Goal: Communication & Community: Ask a question

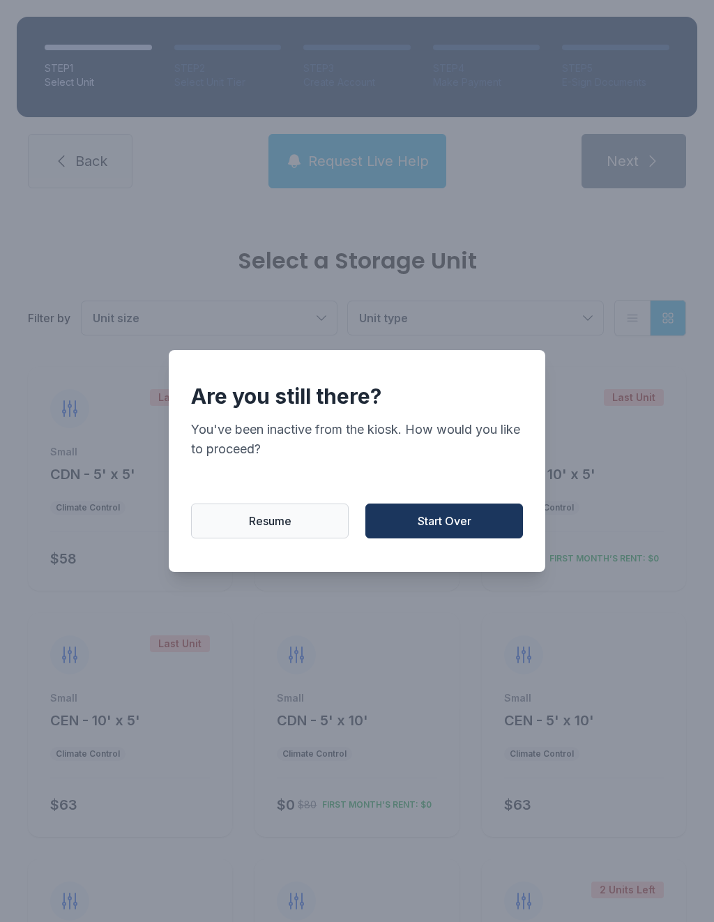
scroll to position [479, 0]
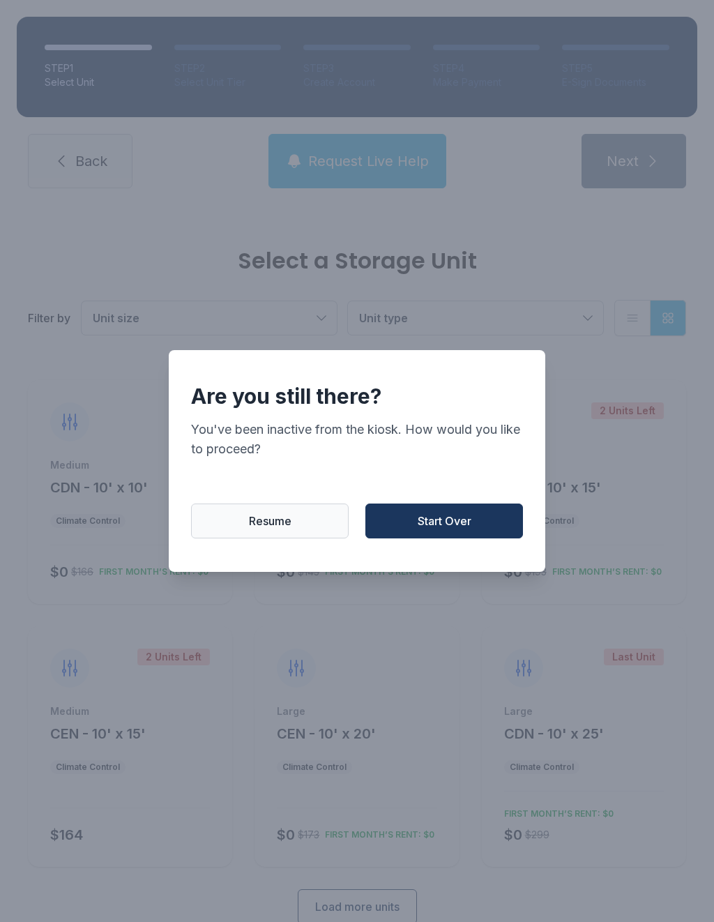
click at [444, 527] on span "Start Over" at bounding box center [445, 520] width 54 height 17
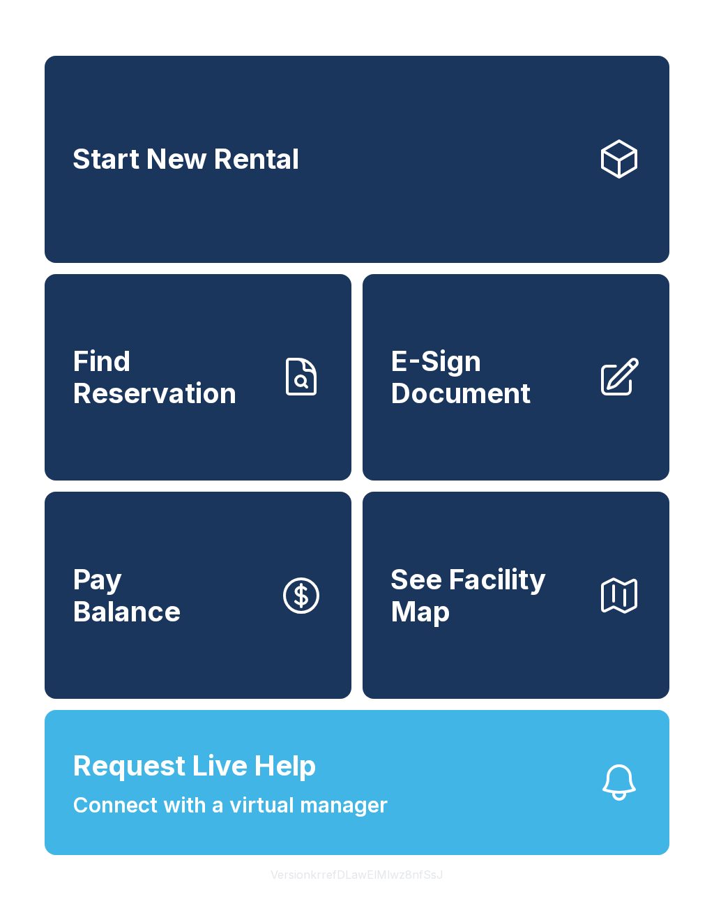
click at [358, 821] on span "Connect with a virtual manager" at bounding box center [230, 804] width 315 height 31
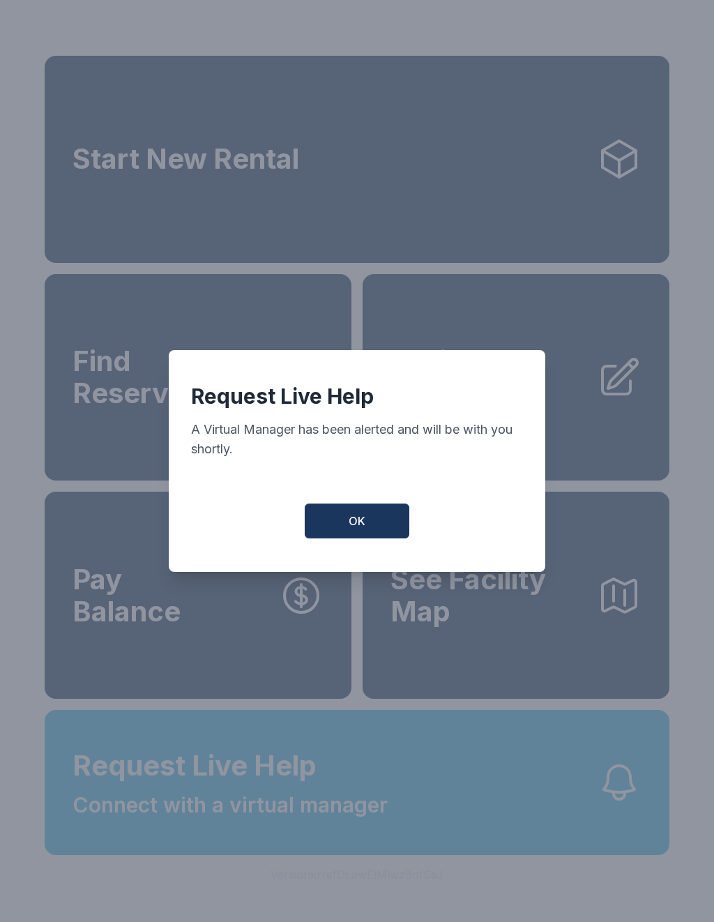
click at [383, 528] on button "OK" at bounding box center [357, 520] width 105 height 35
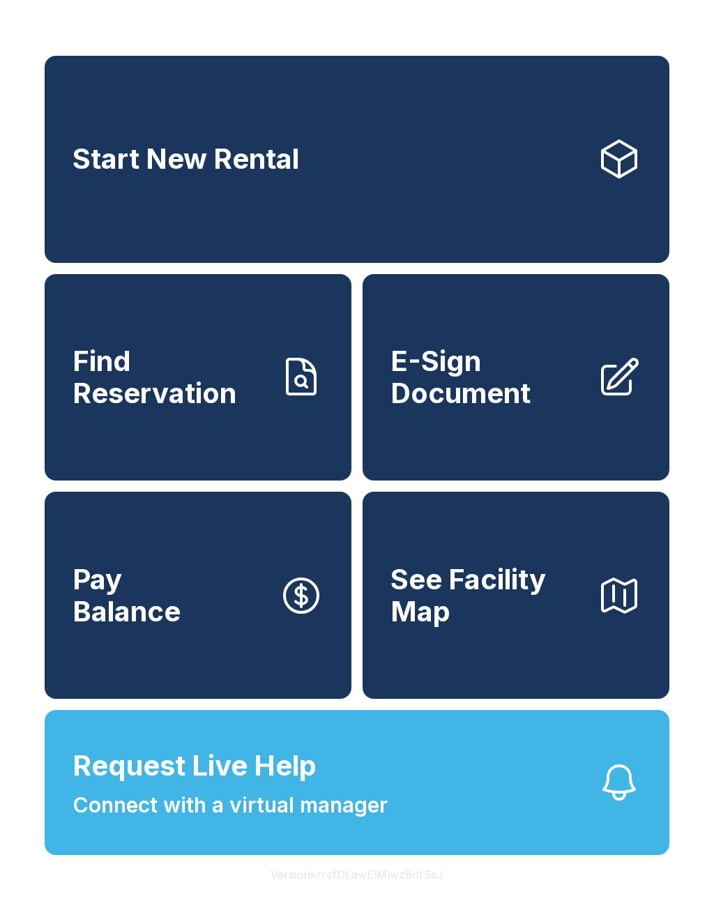
click at [623, 804] on icon "button" at bounding box center [619, 782] width 45 height 45
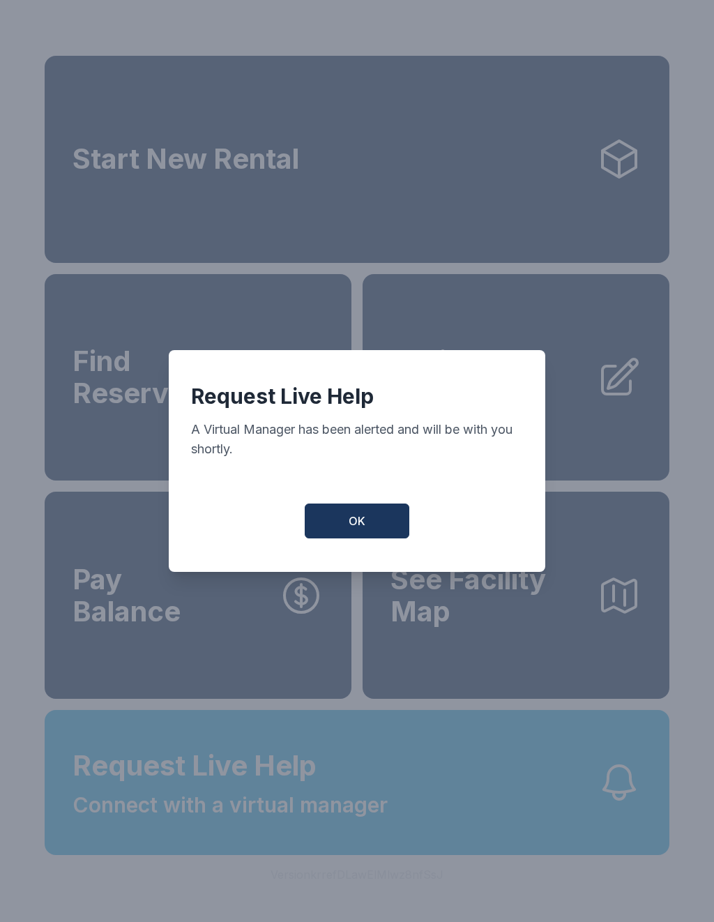
click at [378, 523] on button "OK" at bounding box center [357, 520] width 105 height 35
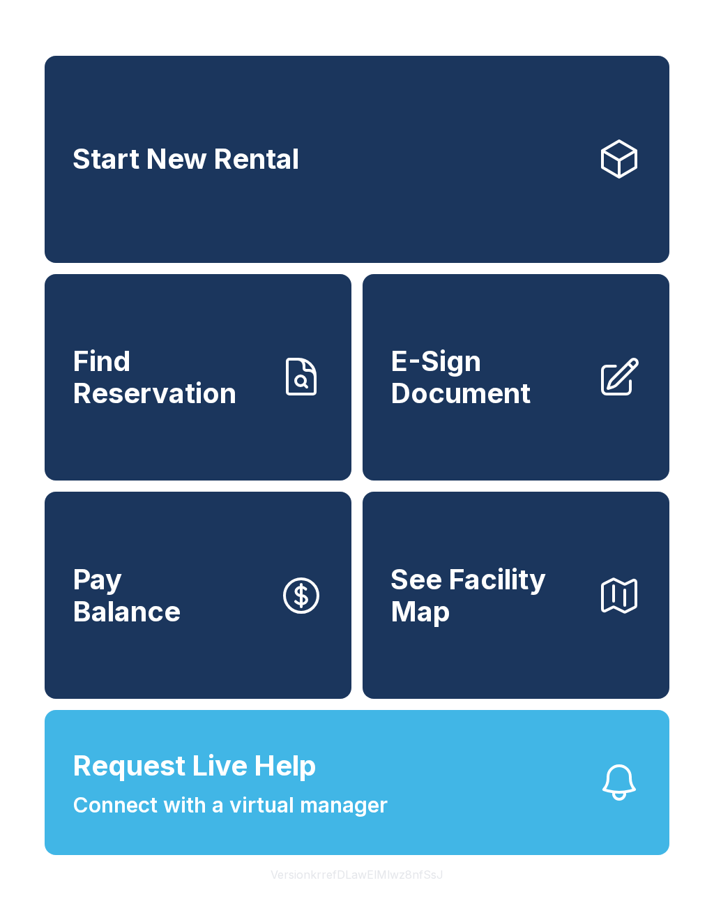
click at [625, 799] on icon "button" at bounding box center [619, 781] width 31 height 33
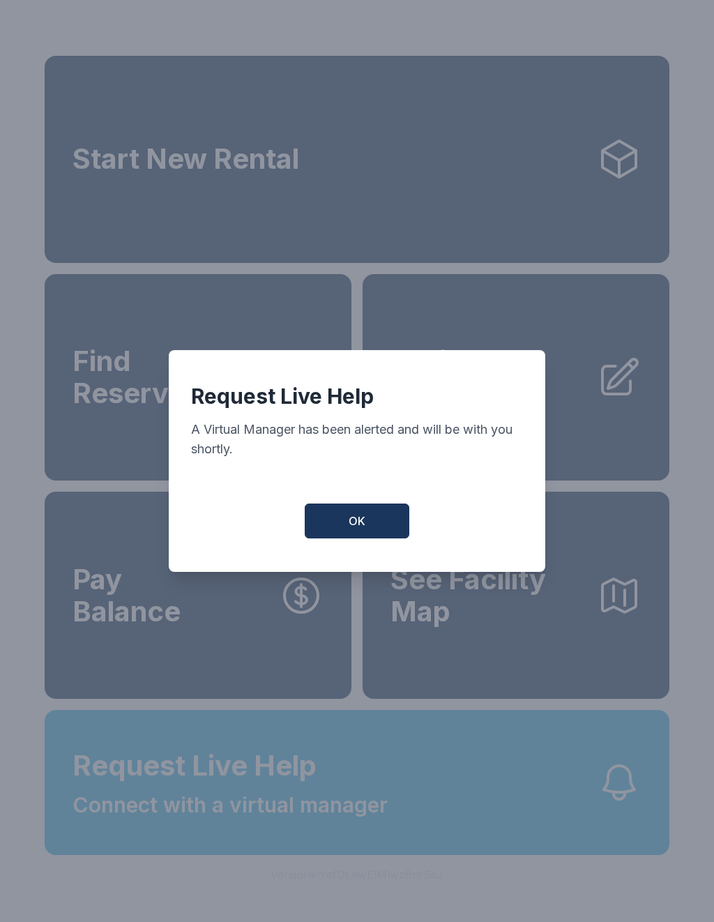
click at [371, 528] on button "OK" at bounding box center [357, 520] width 105 height 35
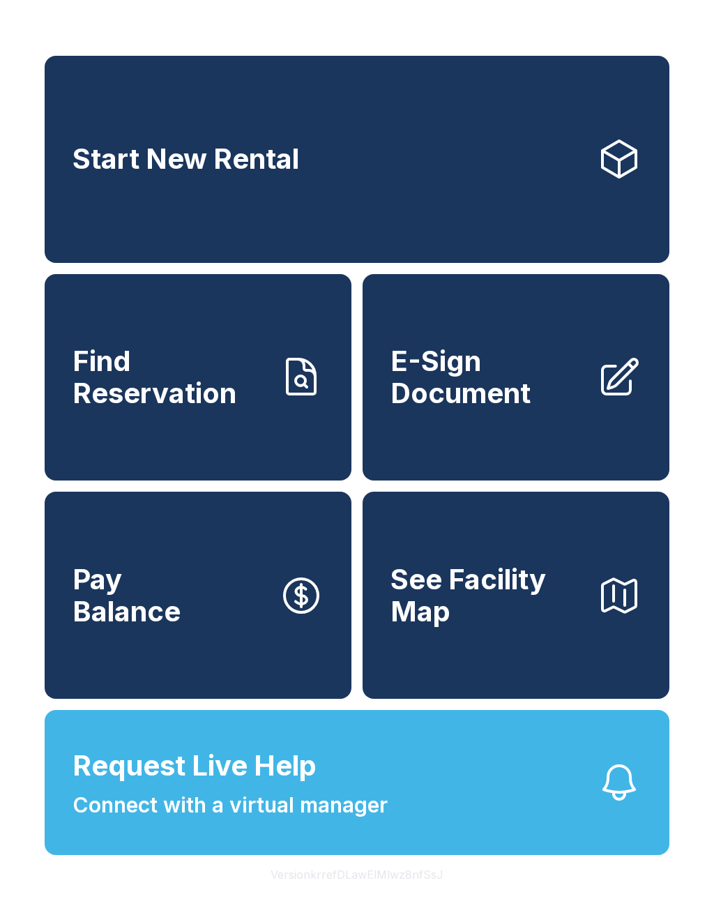
click at [620, 804] on icon "button" at bounding box center [619, 782] width 45 height 45
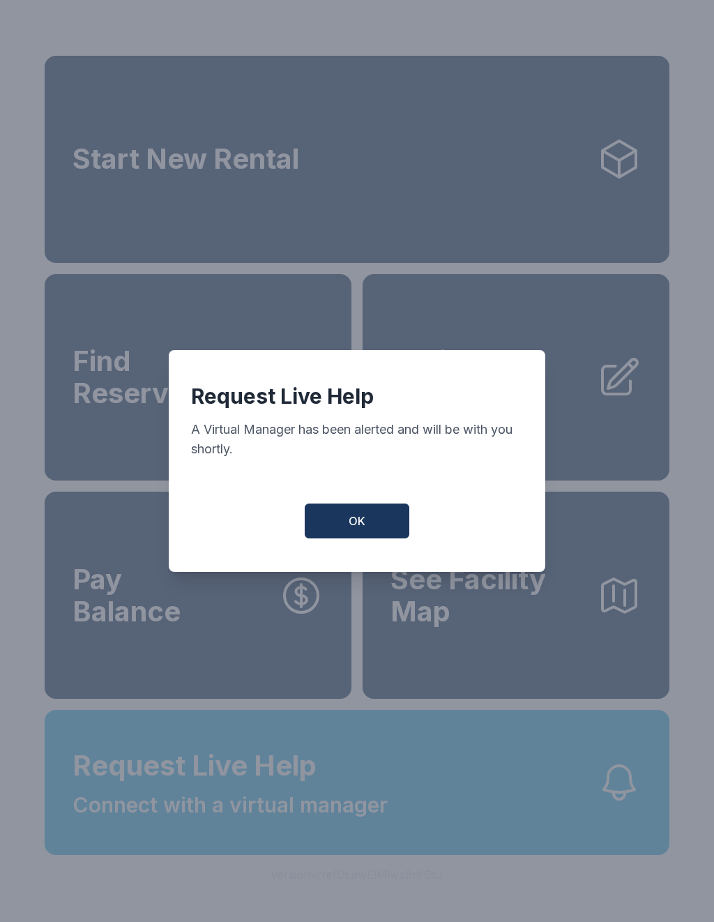
click at [386, 521] on button "OK" at bounding box center [357, 520] width 105 height 35
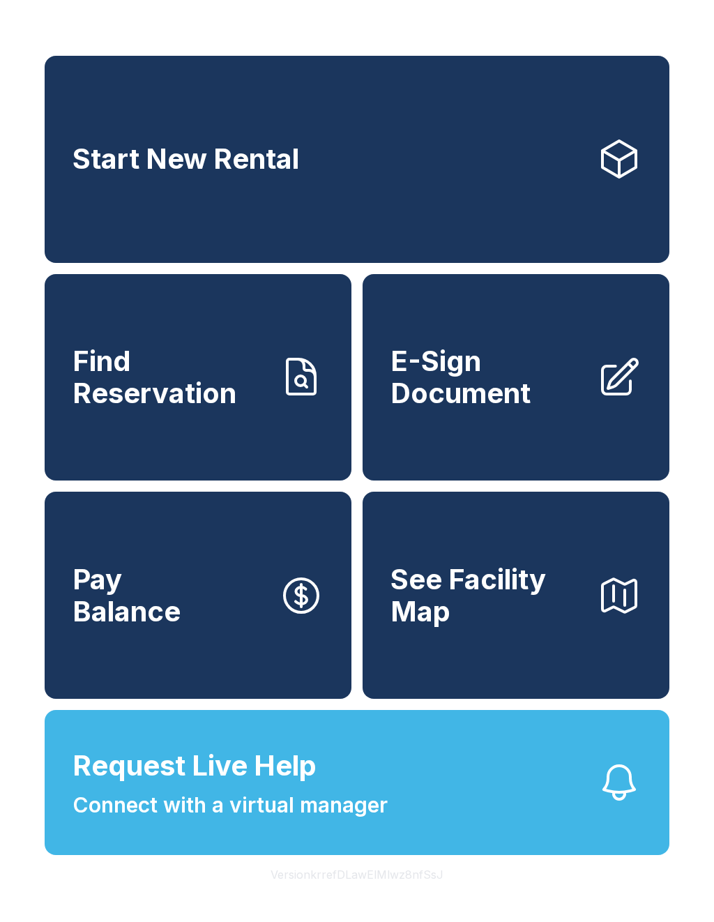
click at [617, 800] on icon "button" at bounding box center [619, 782] width 45 height 45
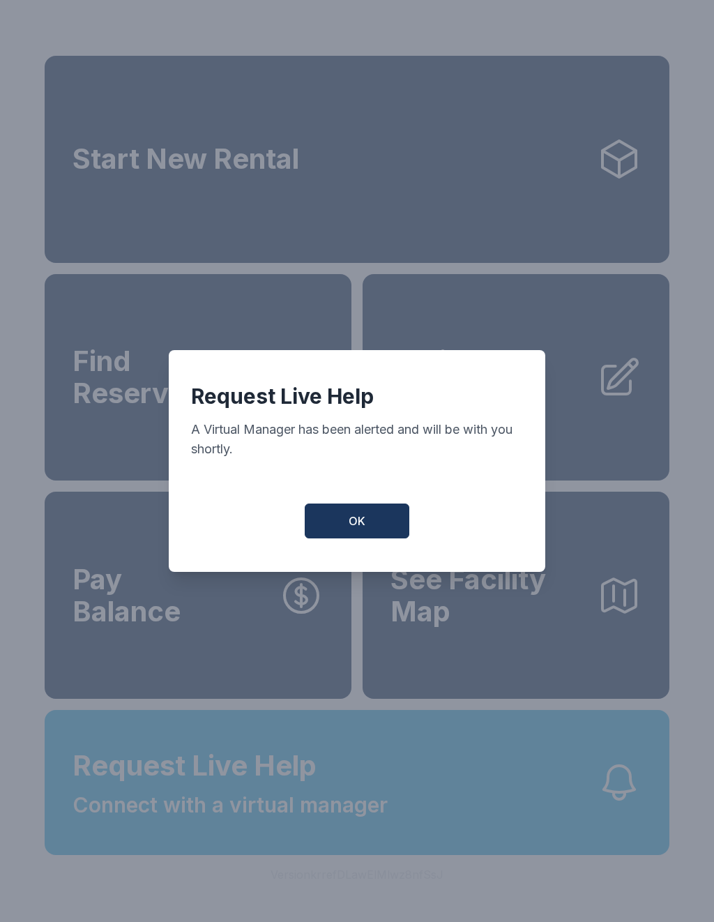
click at [334, 529] on button "OK" at bounding box center [357, 520] width 105 height 35
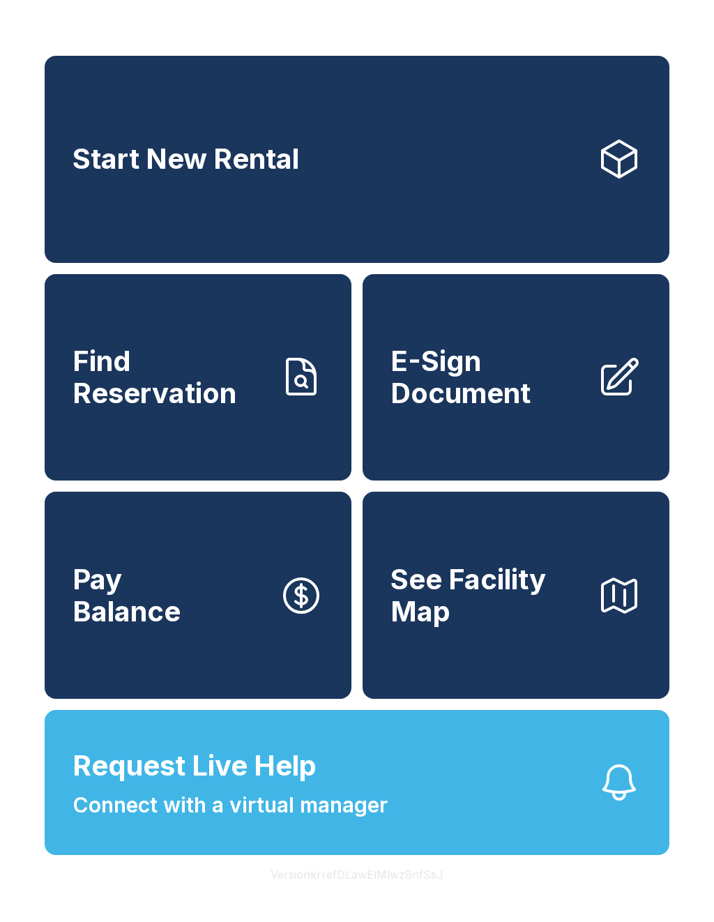
click at [607, 799] on icon "button" at bounding box center [619, 781] width 31 height 33
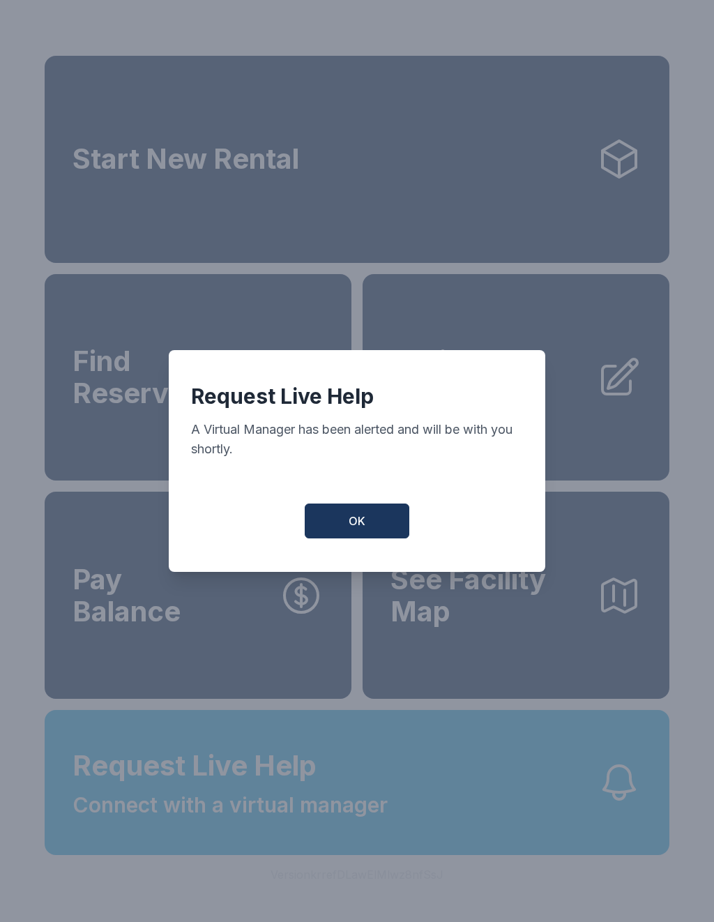
click at [360, 538] on button "OK" at bounding box center [357, 520] width 105 height 35
